Goal: Transaction & Acquisition: Purchase product/service

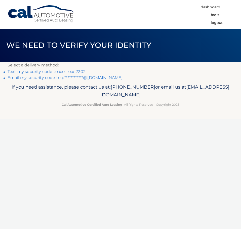
click at [75, 72] on link "Text my security code to xxx-xxx-7202" at bounding box center [47, 71] width 78 height 5
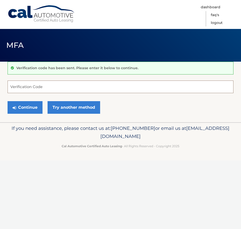
click at [47, 88] on input "Verification Code" at bounding box center [121, 87] width 226 height 13
type input "309626"
click at [8, 101] on button "Continue" at bounding box center [25, 107] width 35 height 13
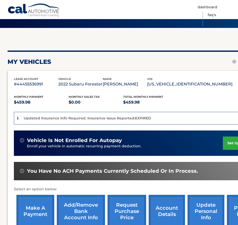
scroll to position [99, 0]
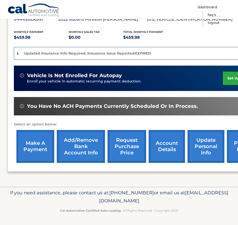
click at [72, 144] on link "Add/Remove bank account info" at bounding box center [81, 146] width 48 height 33
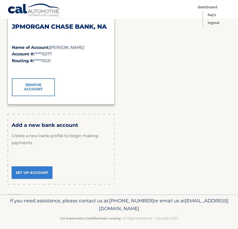
scroll to position [189, 0]
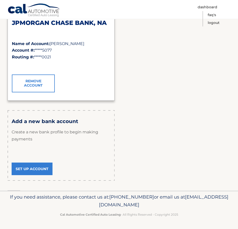
click at [48, 172] on link "Set Up Account" at bounding box center [32, 169] width 41 height 13
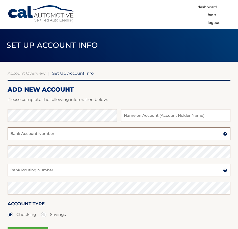
click at [92, 136] on input "Bank Account Number" at bounding box center [119, 133] width 222 height 13
type input "3233843315239"
click at [51, 174] on input "Bank Routing Number" at bounding box center [119, 170] width 222 height 13
type input "041215663"
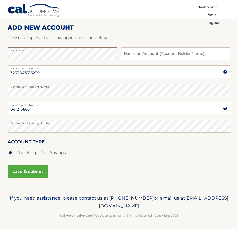
scroll to position [63, 0]
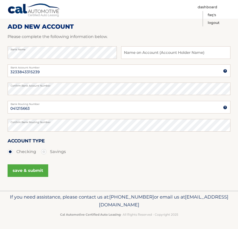
click at [14, 168] on button "save & submit" at bounding box center [28, 171] width 41 height 13
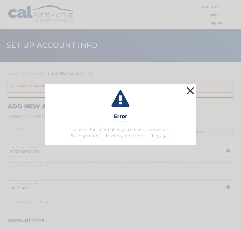
click at [190, 93] on button "×" at bounding box center [191, 91] width 10 height 10
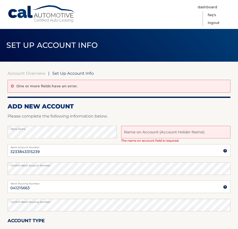
click at [154, 130] on input "text" at bounding box center [175, 132] width 109 height 13
click at [164, 115] on p "Please complete the following information below." at bounding box center [119, 116] width 222 height 7
click at [160, 134] on input "E" at bounding box center [175, 132] width 109 height 13
type input "Emely Perez"
click at [155, 115] on p "Please complete the following information below." at bounding box center [119, 116] width 222 height 7
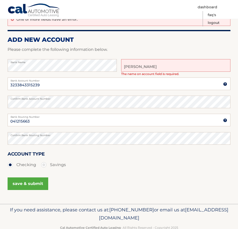
scroll to position [80, 0]
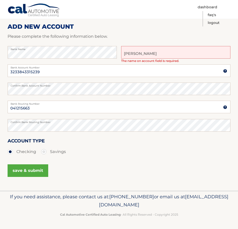
click at [18, 171] on button "save & submit" at bounding box center [28, 171] width 41 height 13
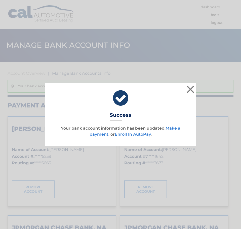
click at [175, 130] on link "Make a payment" at bounding box center [135, 131] width 91 height 11
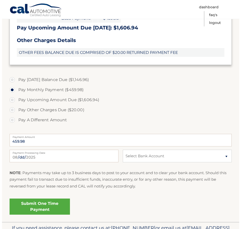
scroll to position [176, 0]
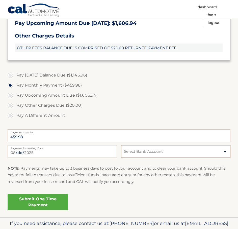
click at [153, 151] on select "Select Bank Account Checking SUTTON BANK *****5239 EMELY PEREZ1 TD BANK NA ****…" at bounding box center [175, 151] width 109 height 13
select select "OTM1YTQwYTQtMWNmNy00OTk2LWIwMzEtODFjNDZhNDNhN2Yx"
click at [121, 145] on select "Select Bank Account Checking SUTTON BANK *****5239 EMELY PEREZ1 TD BANK NA ****…" at bounding box center [175, 151] width 109 height 13
click at [59, 201] on link "Submit One Time Payment" at bounding box center [38, 202] width 60 height 16
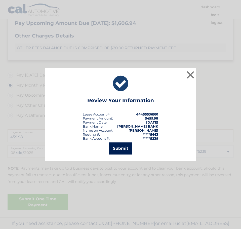
click at [113, 153] on button "Submit" at bounding box center [120, 149] width 23 height 12
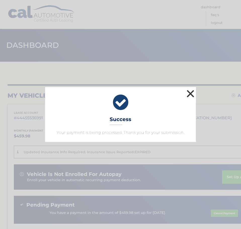
click at [192, 97] on button "×" at bounding box center [191, 94] width 10 height 10
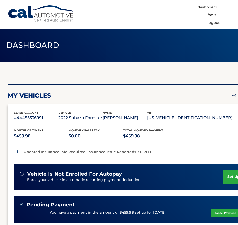
click at [169, 96] on div "my vehicles Add a new lease" at bounding box center [141, 96] width 266 height 8
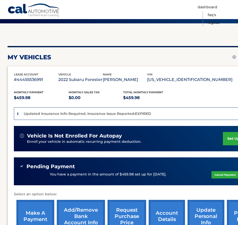
scroll to position [33, 0]
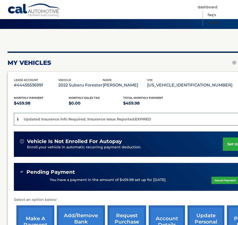
click at [139, 122] on div "Updated Insurance Info Required. Insurance Issue Reported:EXPIRED" at bounding box center [86, 119] width 129 height 6
click at [141, 119] on p "Updated Insurance Info Required. Insurance Issue Reported:EXPIRED" at bounding box center [87, 119] width 127 height 5
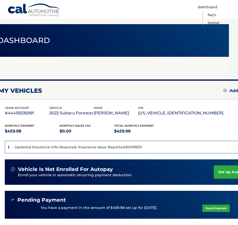
scroll to position [0, 9]
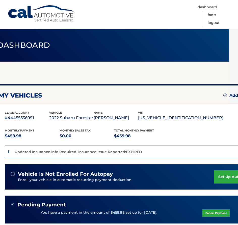
click at [13, 93] on h2 "my vehicles" at bounding box center [20, 96] width 44 height 8
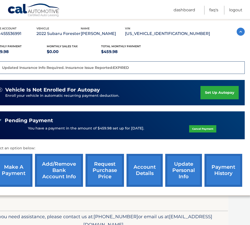
scroll to position [101, 22]
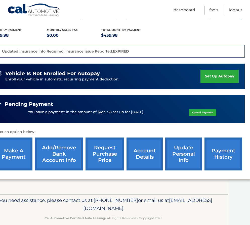
click at [148, 157] on link "account details" at bounding box center [145, 154] width 36 height 33
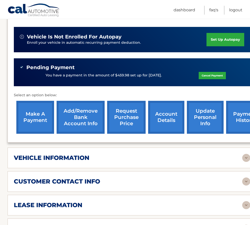
scroll to position [158, 0]
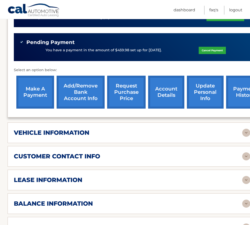
click at [245, 176] on img at bounding box center [247, 180] width 8 height 8
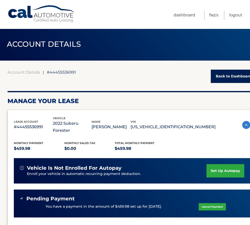
scroll to position [0, 0]
